Goal: Information Seeking & Learning: Find specific fact

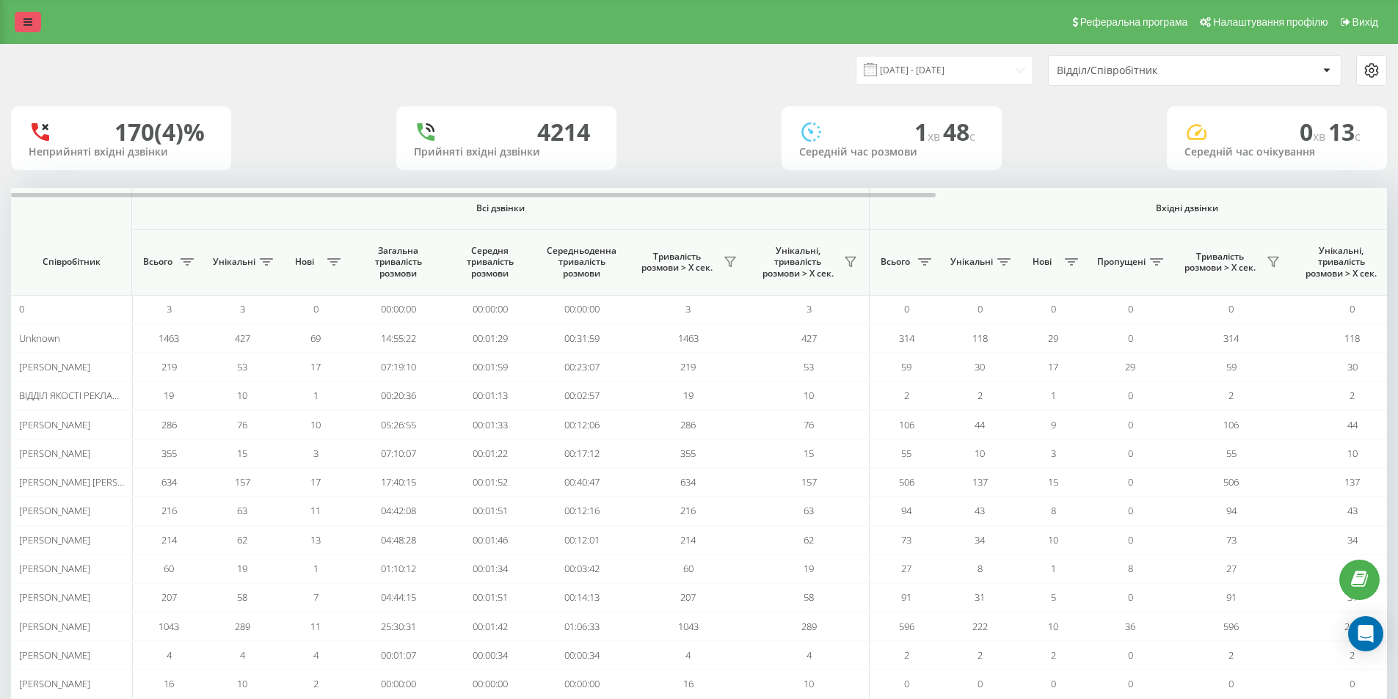
click at [18, 12] on link at bounding box center [28, 22] width 26 height 21
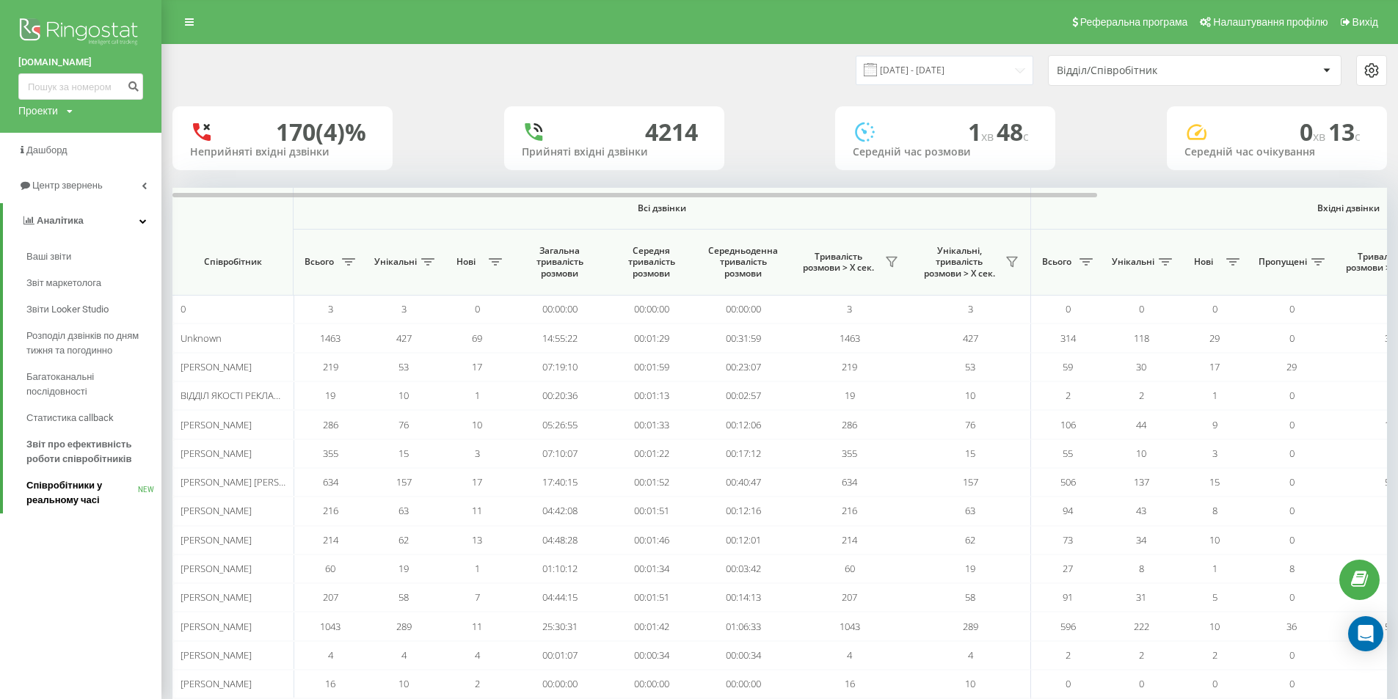
click at [87, 496] on span "Співробітники у реальному часі" at bounding box center [82, 493] width 112 height 29
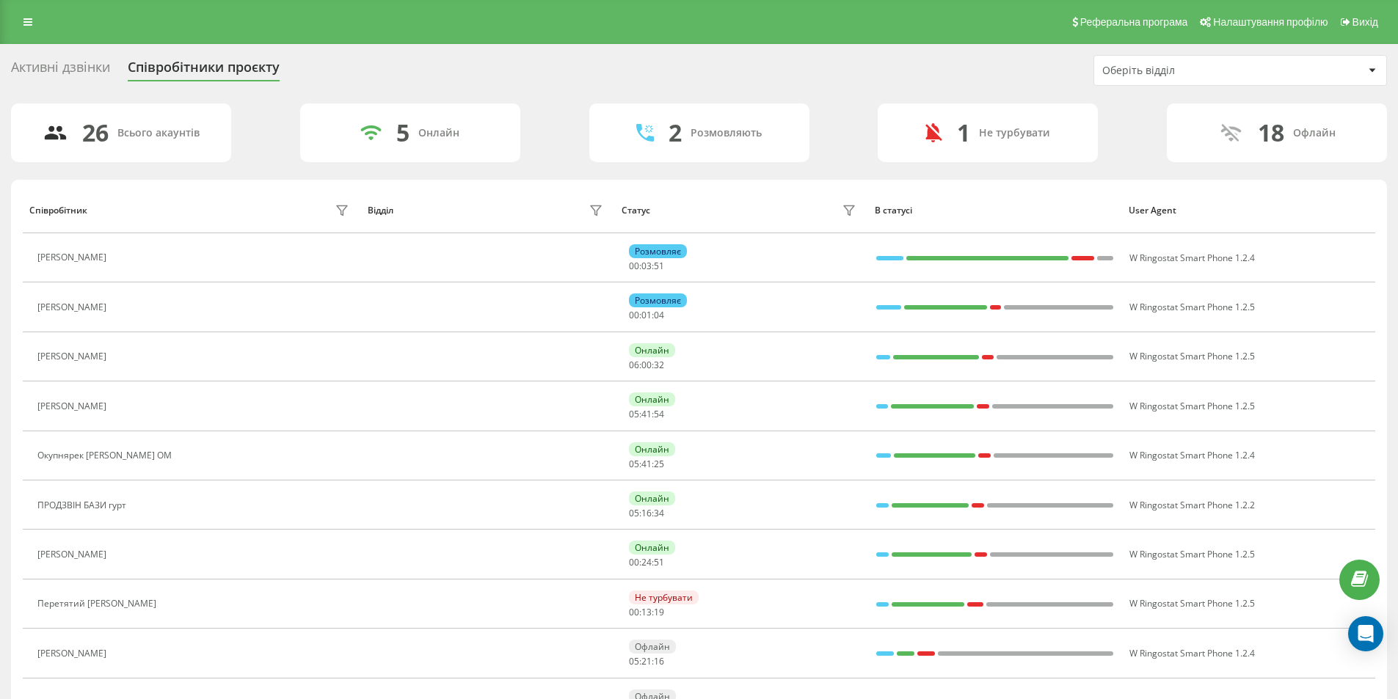
click at [70, 29] on div "Реферальна програма Налаштування профілю Вихід" at bounding box center [699, 22] width 1398 height 44
click at [26, 20] on icon at bounding box center [27, 22] width 9 height 10
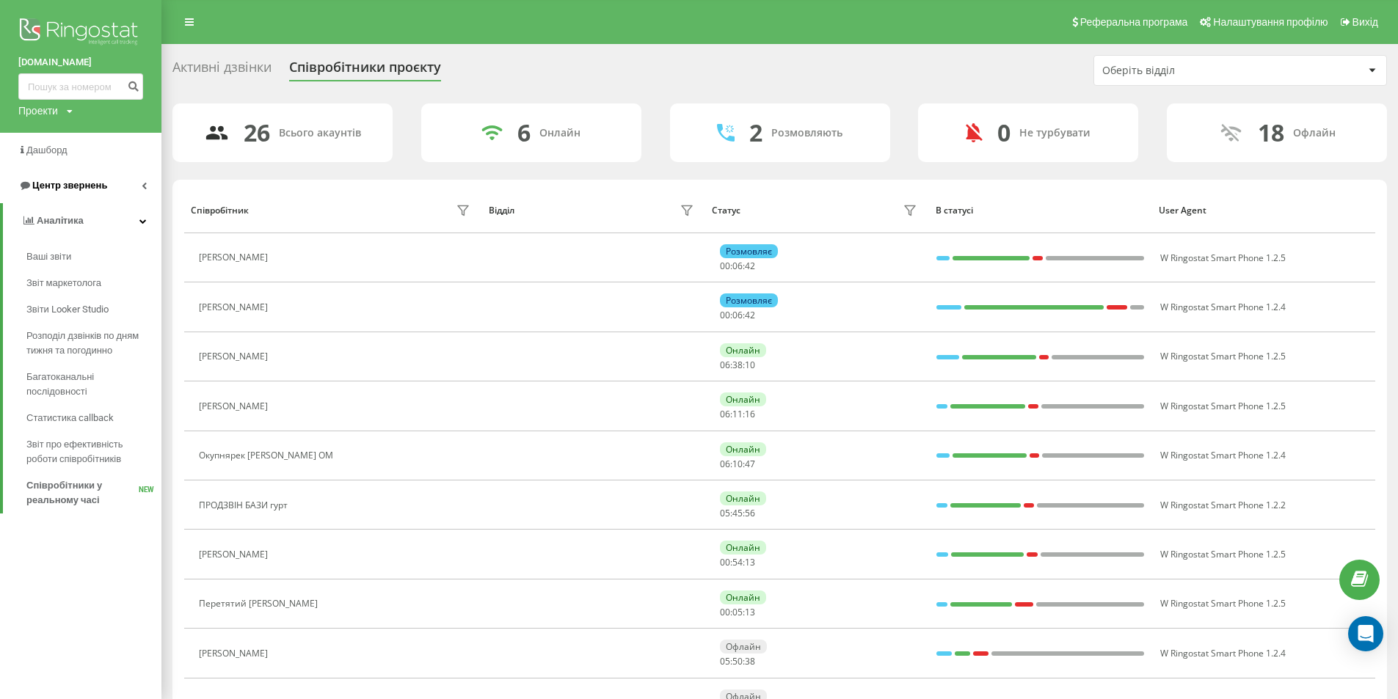
click at [120, 183] on link "Центр звернень" at bounding box center [80, 185] width 161 height 35
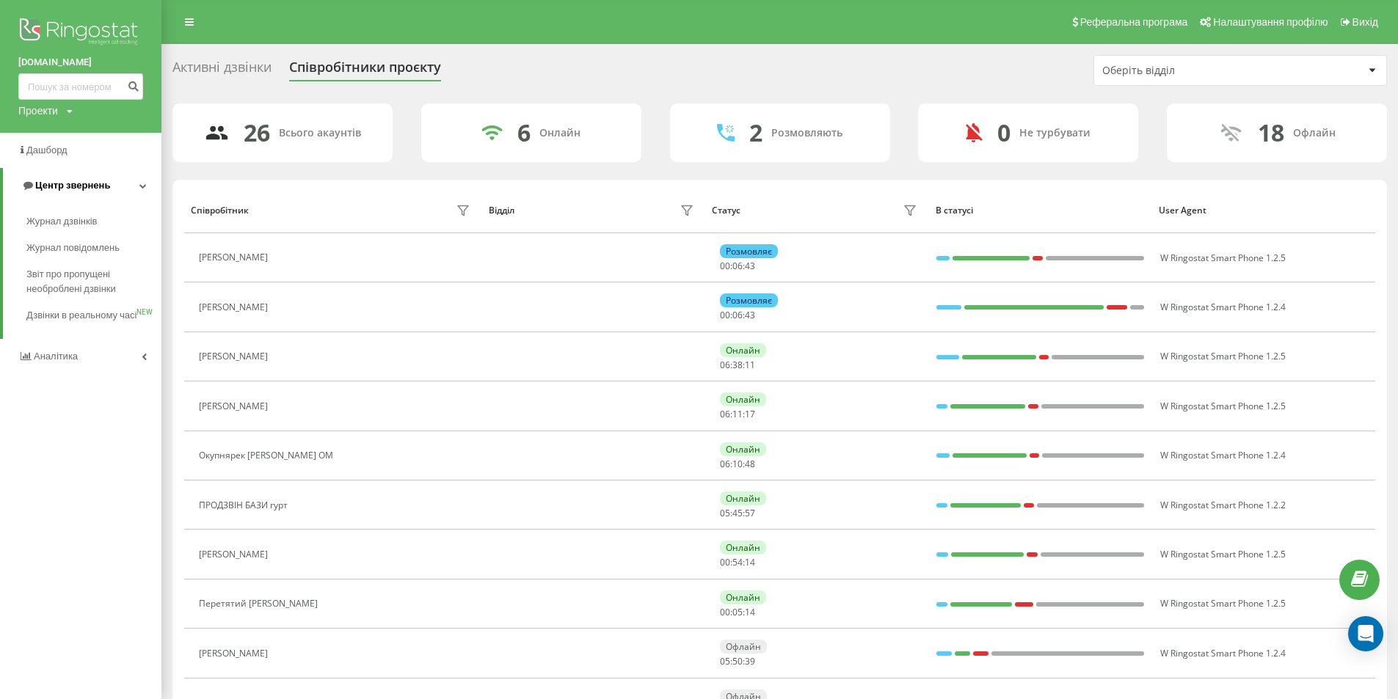
click at [99, 203] on link "Центр звернень" at bounding box center [82, 185] width 159 height 35
click at [90, 193] on span "Центр звернень" at bounding box center [62, 185] width 89 height 15
click at [75, 224] on span "Журнал дзвінків" at bounding box center [65, 221] width 78 height 15
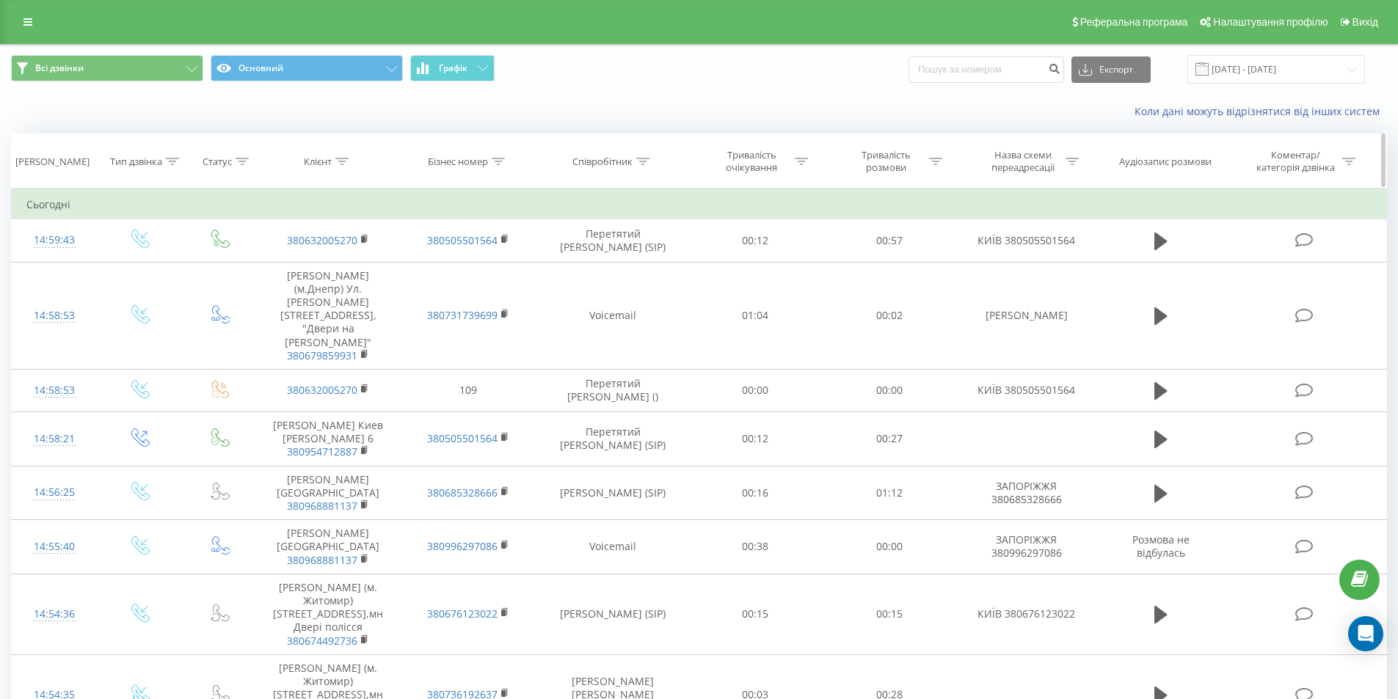
drag, startPoint x: 664, startPoint y: 164, endPoint x: 629, endPoint y: 156, distance: 35.3
click at [644, 161] on div "Співробітник" at bounding box center [613, 162] width 150 height 12
click at [629, 156] on div "Співробітник" at bounding box center [603, 162] width 60 height 12
drag, startPoint x: 638, startPoint y: 156, endPoint x: 638, endPoint y: 170, distance: 13.2
click at [638, 159] on div at bounding box center [642, 162] width 13 height 12
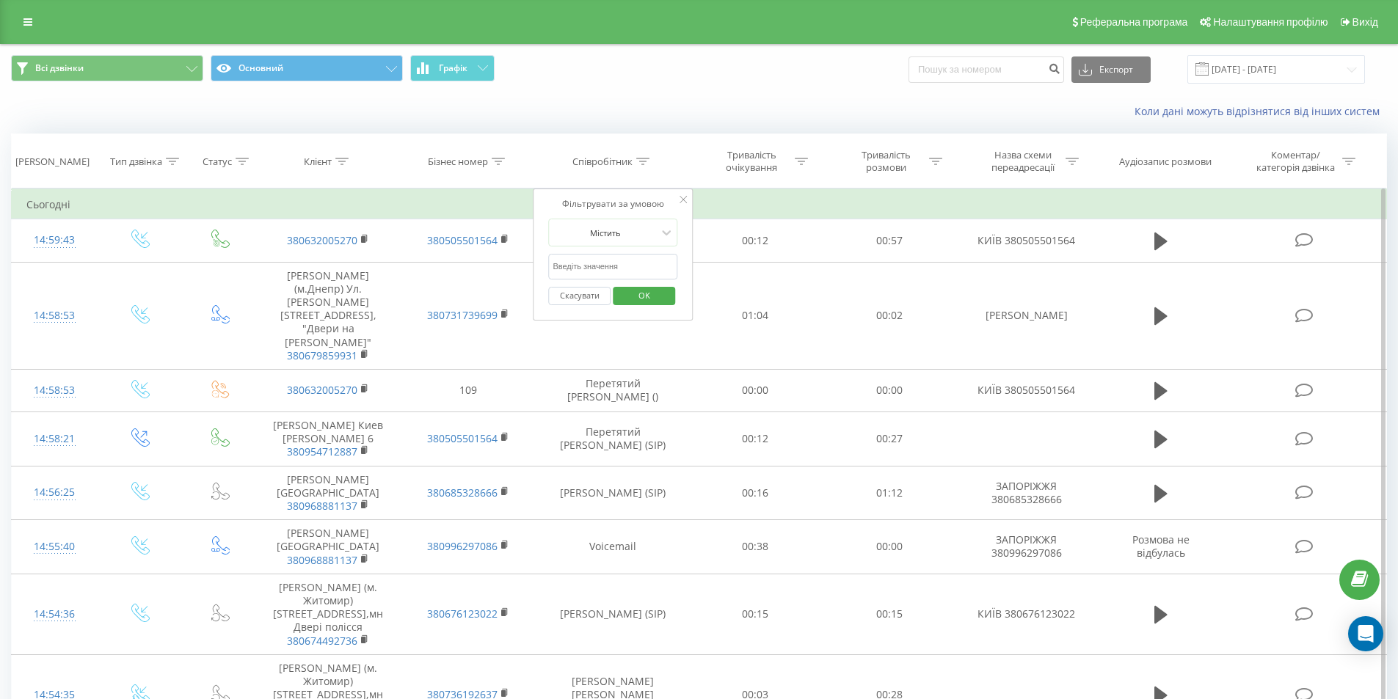
click at [630, 269] on input "text" at bounding box center [612, 267] width 129 height 26
type input "[PERSON_NAME]"
click at [651, 296] on span "OK" at bounding box center [644, 295] width 41 height 23
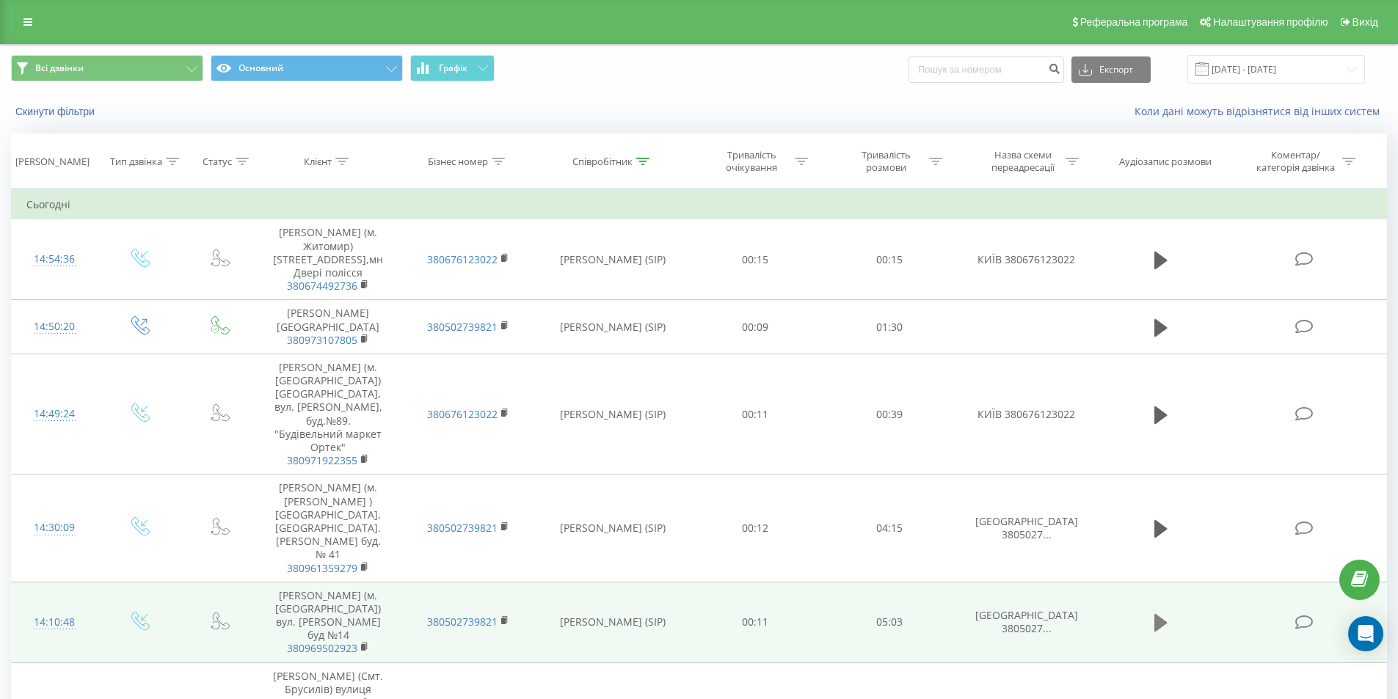
click at [1155, 613] on icon at bounding box center [1161, 623] width 13 height 21
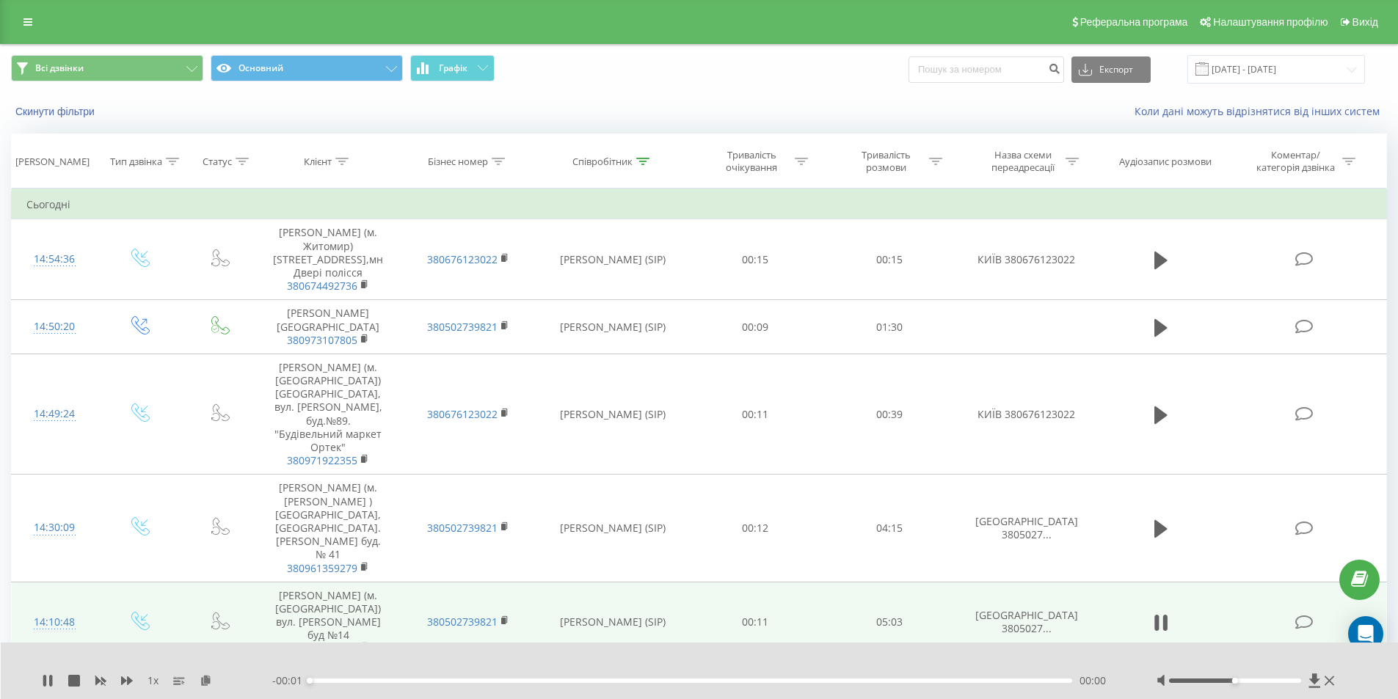
click at [1220, 685] on div at bounding box center [1248, 681] width 182 height 15
drag, startPoint x: 1247, startPoint y: 677, endPoint x: 1261, endPoint y: 677, distance: 13.9
click at [1261, 677] on div at bounding box center [1248, 681] width 182 height 15
drag, startPoint x: 1232, startPoint y: 684, endPoint x: 1249, endPoint y: 684, distance: 17.6
click at [1249, 684] on div at bounding box center [1248, 681] width 182 height 15
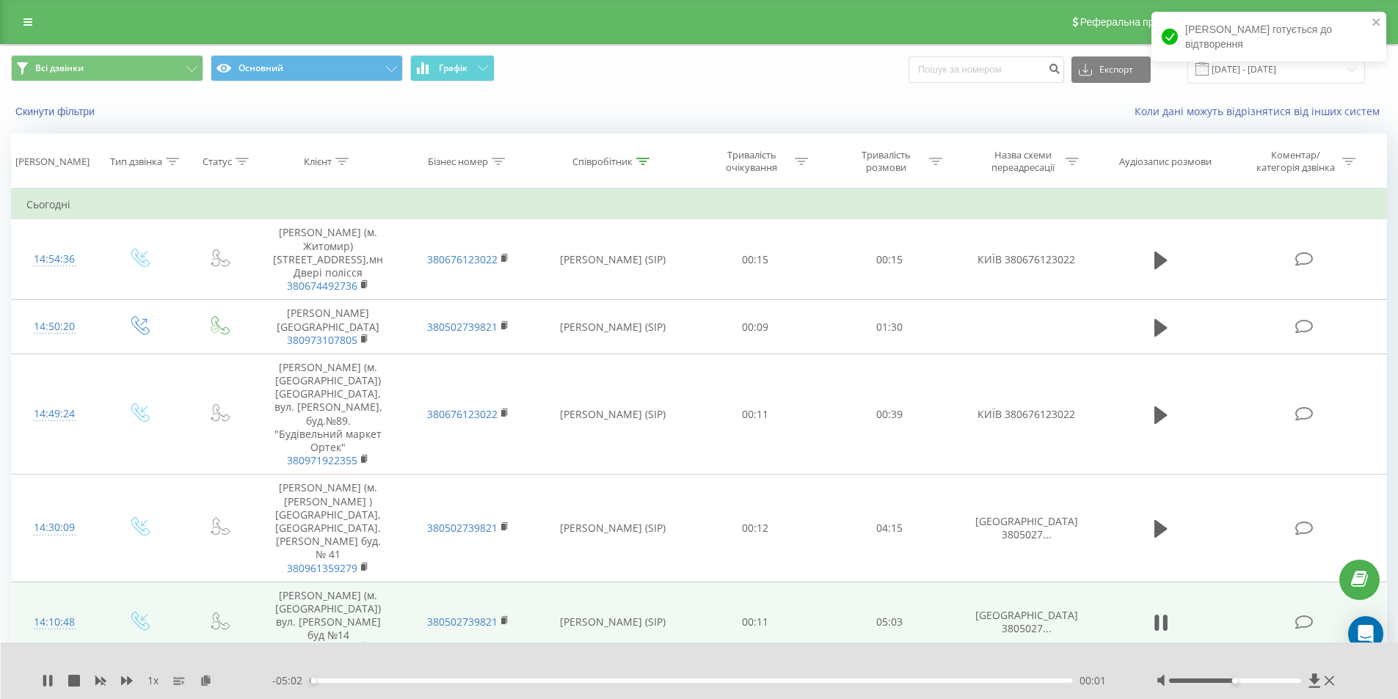
click at [1241, 684] on div at bounding box center [1248, 681] width 182 height 15
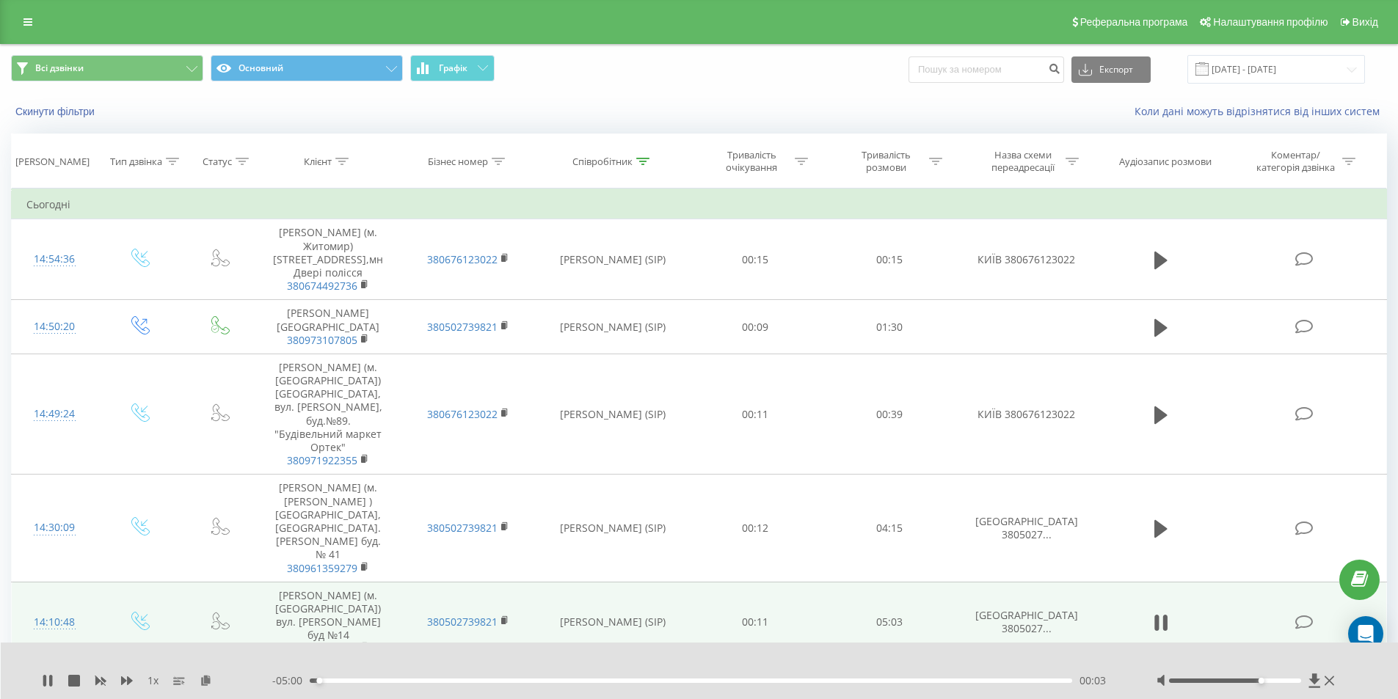
drag, startPoint x: 1235, startPoint y: 683, endPoint x: 1259, endPoint y: 680, distance: 23.7
click at [1259, 680] on div "Accessibility label" at bounding box center [1262, 681] width 6 height 6
click at [52, 673] on div "1 x - 04:34 00:29 00:29" at bounding box center [700, 671] width 1398 height 57
click at [48, 677] on icon at bounding box center [48, 681] width 12 height 12
click at [1332, 683] on icon at bounding box center [1330, 681] width 10 height 12
